Goal: Information Seeking & Learning: Learn about a topic

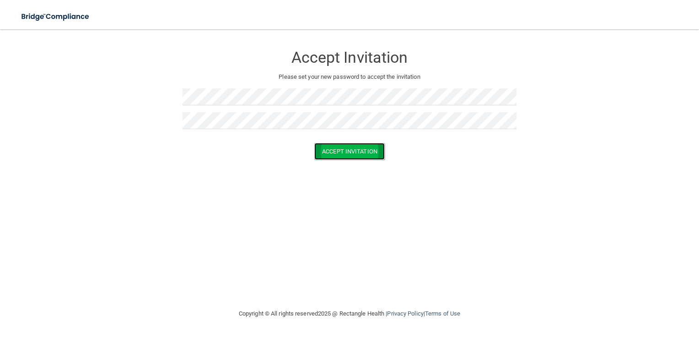
click at [348, 155] on button "Accept Invitation" at bounding box center [349, 151] width 70 height 17
click at [338, 165] on button "Accept Invitation" at bounding box center [349, 164] width 70 height 17
click at [345, 147] on button "Accept Invitation" at bounding box center [349, 151] width 70 height 17
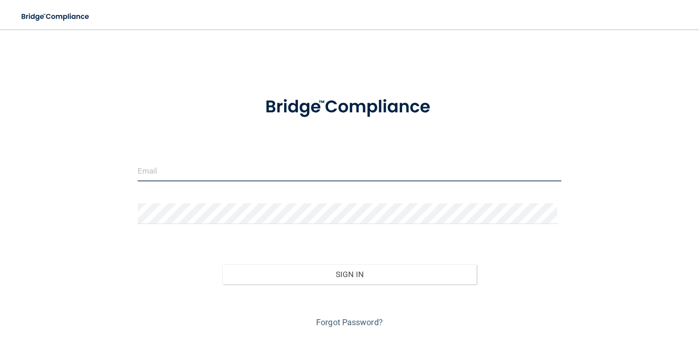
click at [284, 174] on input "email" at bounding box center [350, 171] width 424 height 21
type input "skhan@trestlewoodpediatrics.com"
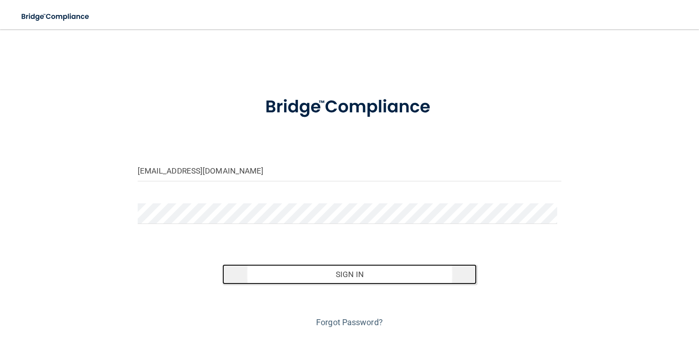
click at [360, 278] on button "Sign In" at bounding box center [349, 274] width 254 height 20
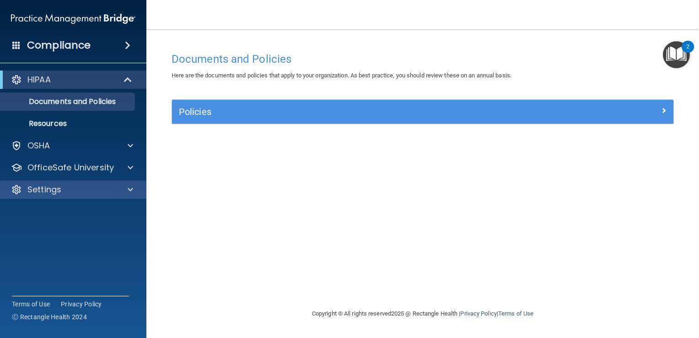
click at [53, 183] on div "Settings" at bounding box center [73, 189] width 147 height 18
click at [132, 190] on span at bounding box center [130, 189] width 5 height 11
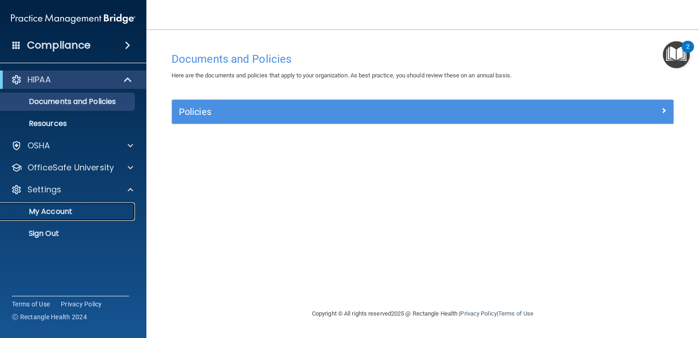
click at [70, 207] on p "My Account" at bounding box center [68, 211] width 125 height 9
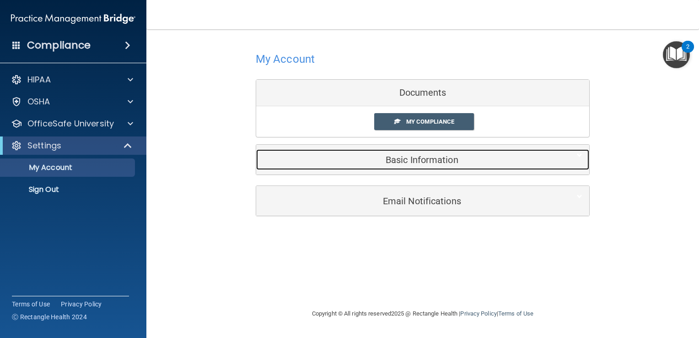
click at [406, 161] on h5 "Basic Information" at bounding box center [408, 160] width 291 height 10
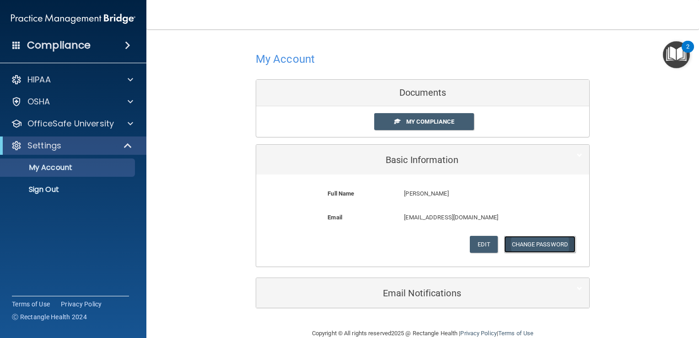
click at [527, 241] on button "Change Password" at bounding box center [540, 244] width 72 height 17
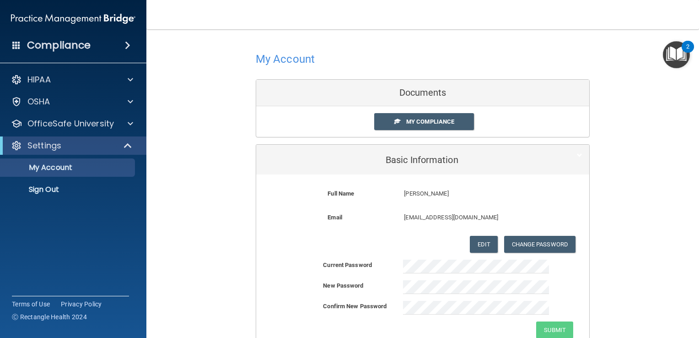
click at [333, 264] on b "Current Password" at bounding box center [347, 264] width 49 height 7
click at [453, 279] on div "Current Password New Password Confirm New Password Submit" at bounding box center [422, 298] width 333 height 79
click at [555, 328] on button "Submit" at bounding box center [554, 329] width 37 height 17
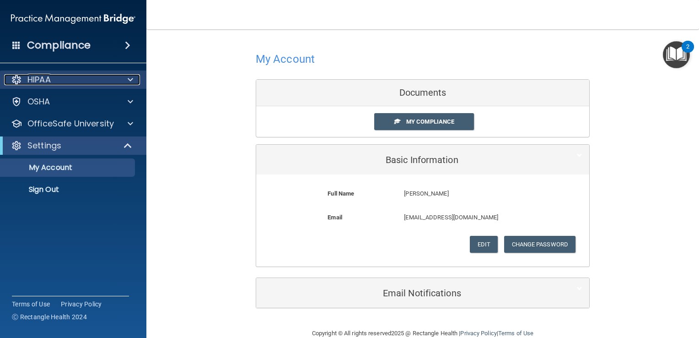
click at [55, 74] on div "HIPAA" at bounding box center [60, 79] width 113 height 11
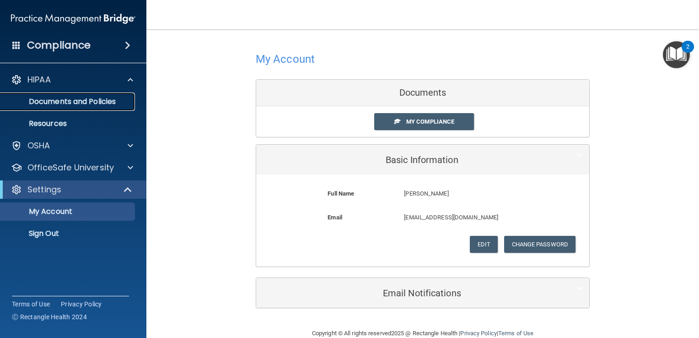
click at [64, 105] on p "Documents and Policies" at bounding box center [68, 101] width 125 height 9
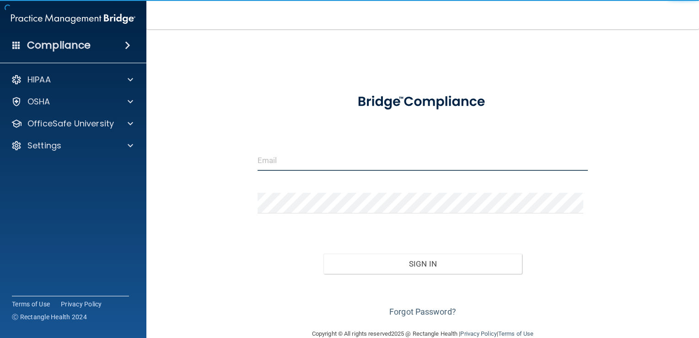
type input "skhan@trestlewoodpediatrics.com"
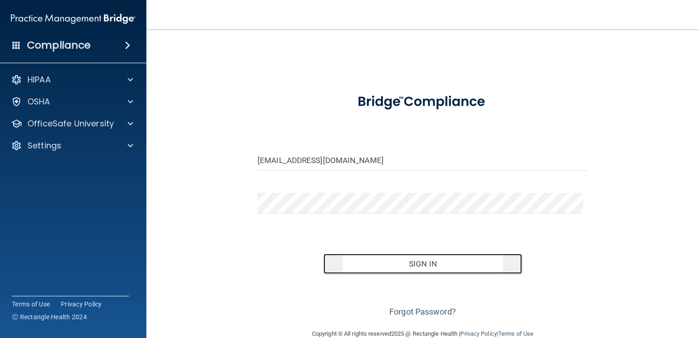
click at [423, 267] on button "Sign In" at bounding box center [422, 263] width 198 height 20
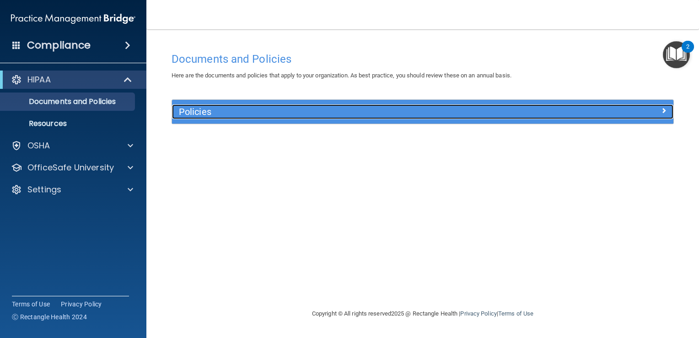
click at [493, 112] on h5 "Policies" at bounding box center [360, 112] width 362 height 10
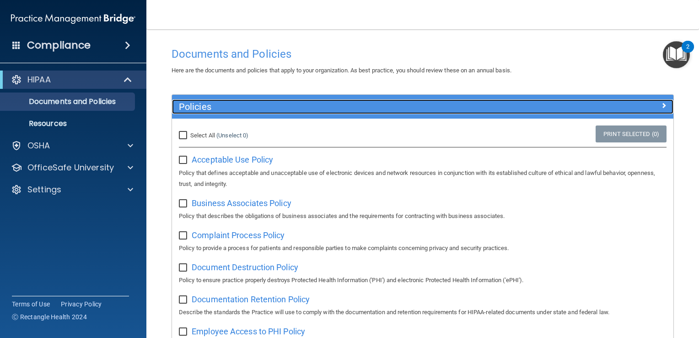
scroll to position [5, 0]
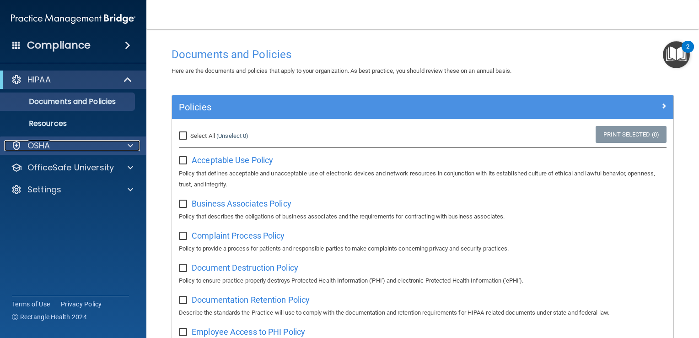
click at [66, 140] on div "OSHA" at bounding box center [60, 145] width 113 height 11
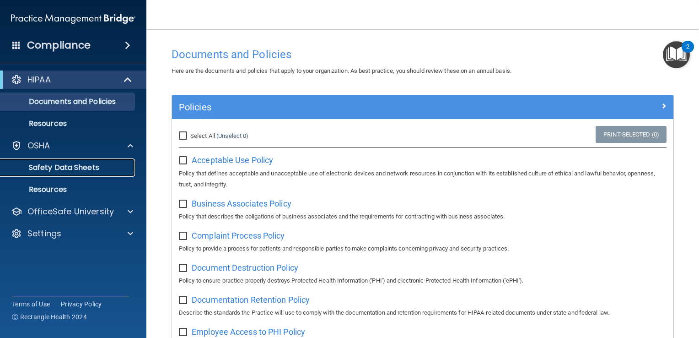
click at [70, 169] on p "Safety Data Sheets" at bounding box center [68, 167] width 125 height 9
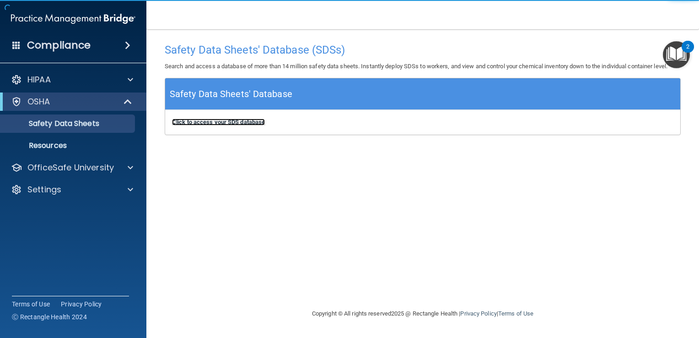
click at [230, 122] on b "Click to access your SDS database" at bounding box center [218, 121] width 93 height 7
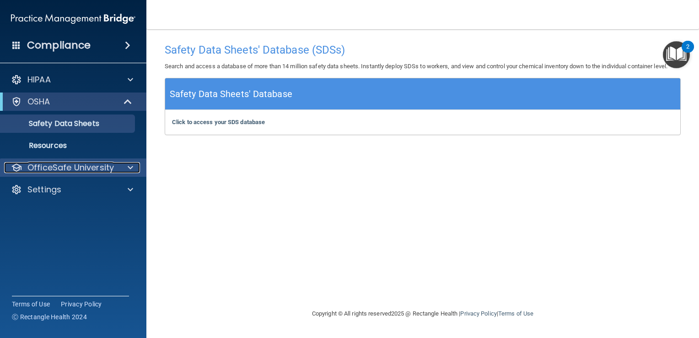
click at [113, 170] on div "OfficeSafe University" at bounding box center [60, 167] width 113 height 11
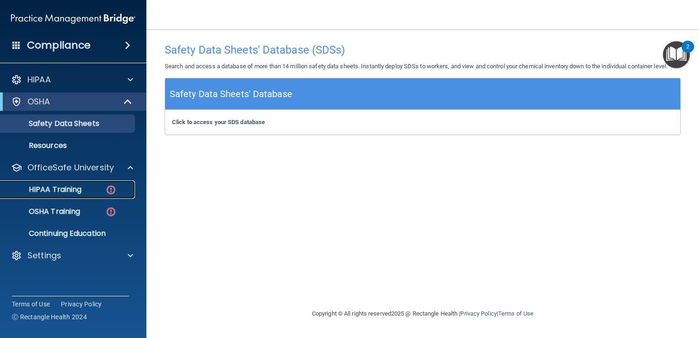
click at [93, 195] on link "HIPAA Training" at bounding box center [63, 189] width 144 height 18
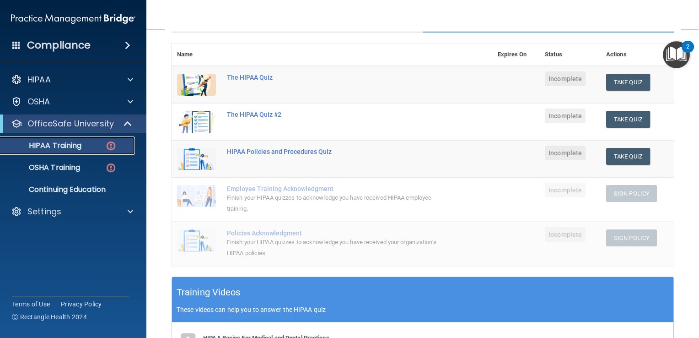
scroll to position [95, 0]
click at [70, 167] on p "OSHA Training" at bounding box center [43, 167] width 74 height 9
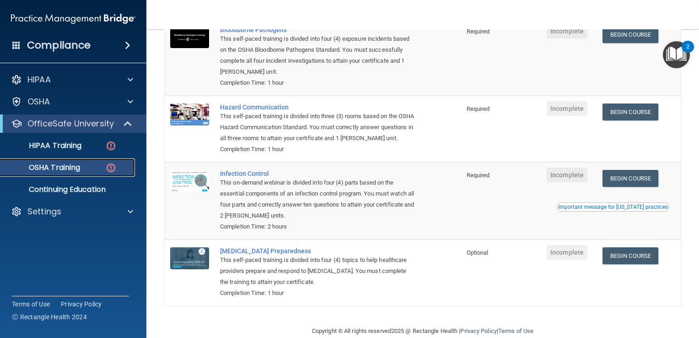
scroll to position [115, 0]
